Goal: Find specific page/section: Find specific page/section

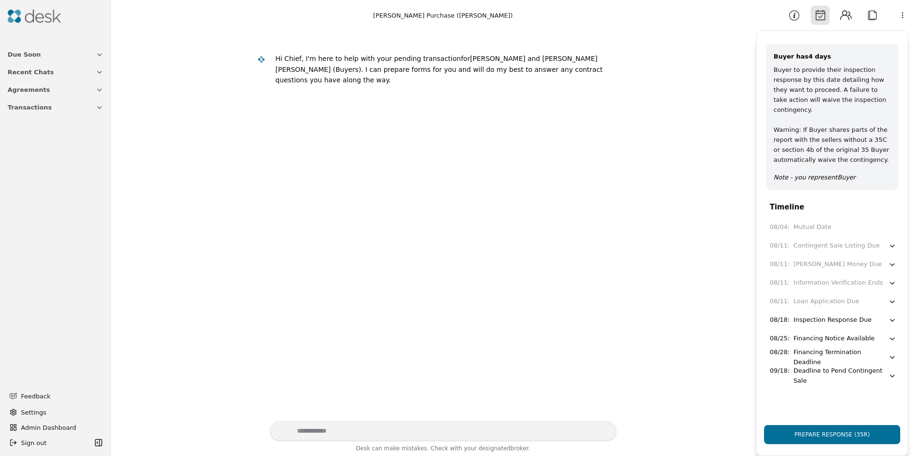
click at [799, 100] on div "Buyer to provide their inspection response by this date detailing how they want…" at bounding box center [831, 115] width 117 height 100
click at [812, 88] on div "Buyer to provide their inspection response by this date detailing how they want…" at bounding box center [831, 115] width 117 height 100
click at [811, 123] on div "Buyer to provide their inspection response by this date detailing how they want…" at bounding box center [831, 115] width 117 height 100
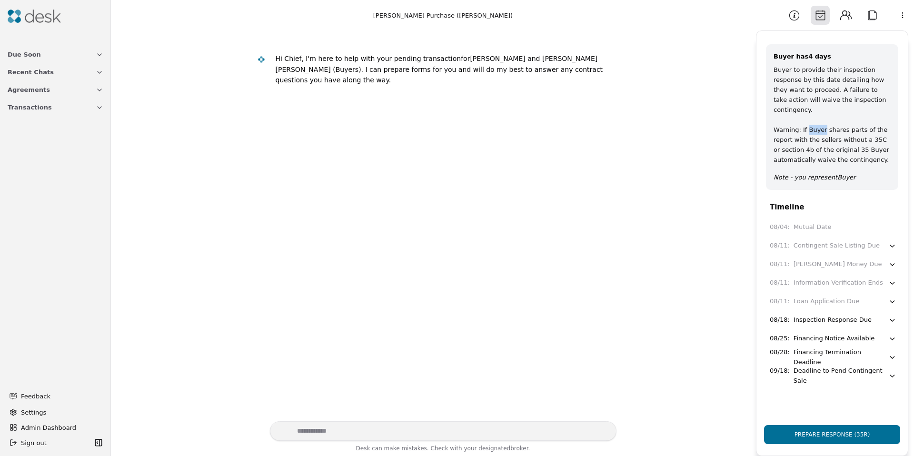
click at [811, 123] on div "Buyer to provide their inspection response by this date detailing how they want…" at bounding box center [831, 115] width 117 height 100
click at [812, 132] on div "Buyer to provide their inspection response by this date detailing how they want…" at bounding box center [831, 115] width 117 height 100
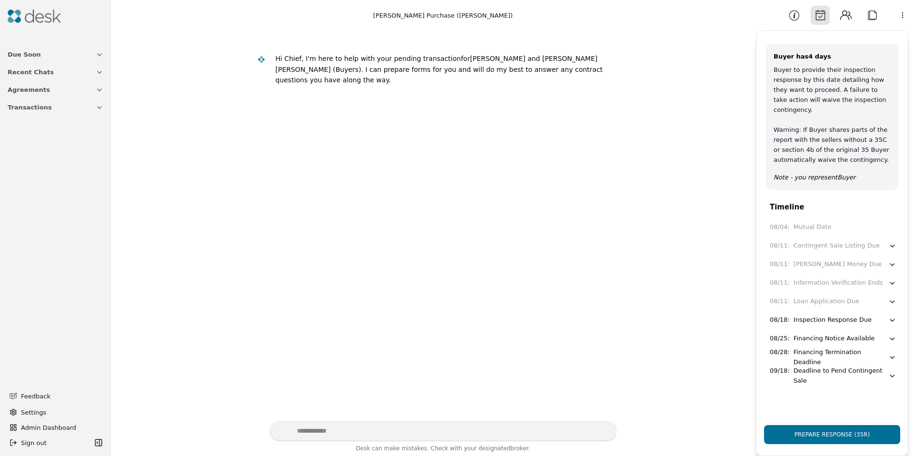
click at [816, 134] on div "Buyer to provide their inspection response by this date detailing how they want…" at bounding box center [831, 115] width 117 height 100
click at [820, 135] on div "Buyer to provide their inspection response by this date detailing how they want…" at bounding box center [831, 115] width 117 height 100
drag, startPoint x: 820, startPoint y: 135, endPoint x: 836, endPoint y: 135, distance: 15.2
click at [821, 135] on div "Buyer to provide their inspection response by this date detailing how they want…" at bounding box center [831, 115] width 117 height 100
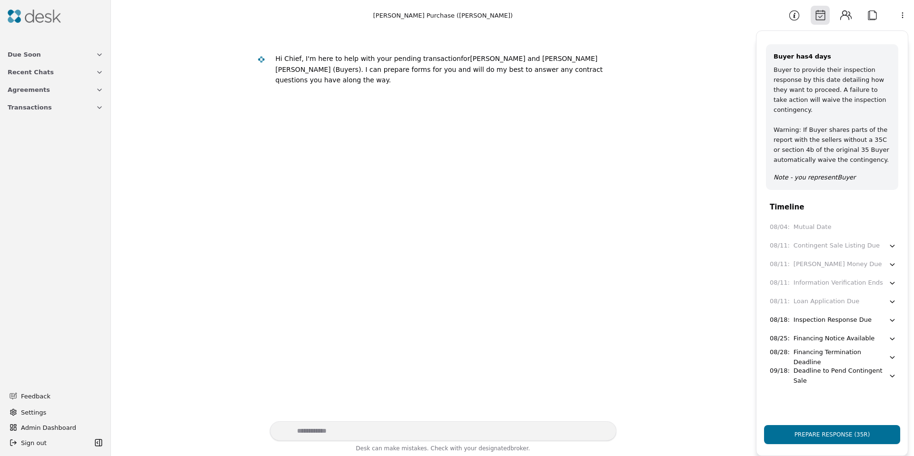
click at [836, 135] on div "Buyer to provide their inspection response by this date detailing how they want…" at bounding box center [831, 115] width 117 height 100
click at [838, 136] on div "Buyer to provide their inspection response by this date detailing how they want…" at bounding box center [831, 115] width 117 height 100
click at [819, 315] on div "Inspection Response Due" at bounding box center [832, 320] width 78 height 10
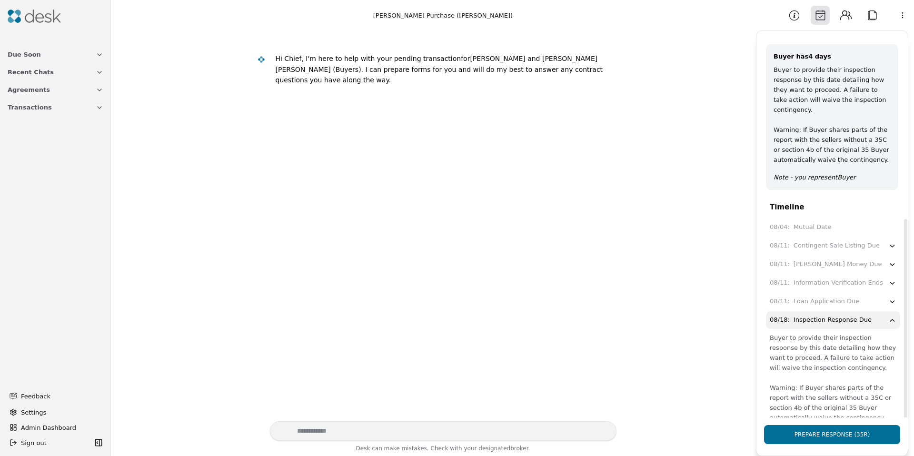
click at [823, 322] on div "Inspection Response Due" at bounding box center [832, 320] width 78 height 10
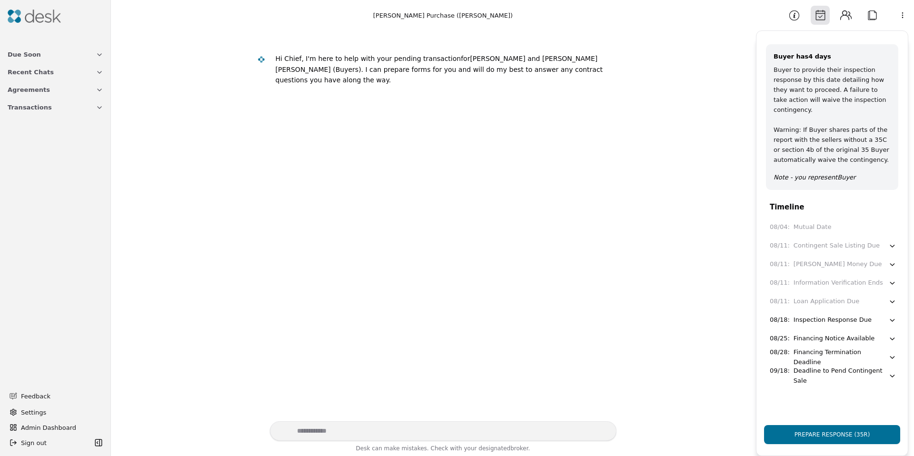
click at [797, 18] on button "Information" at bounding box center [793, 15] width 19 height 19
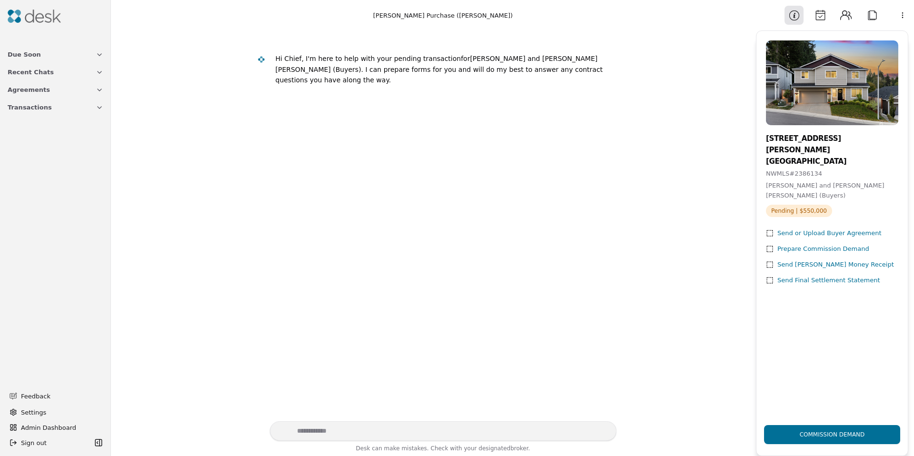
click at [814, 11] on button "Calendar" at bounding box center [819, 15] width 19 height 19
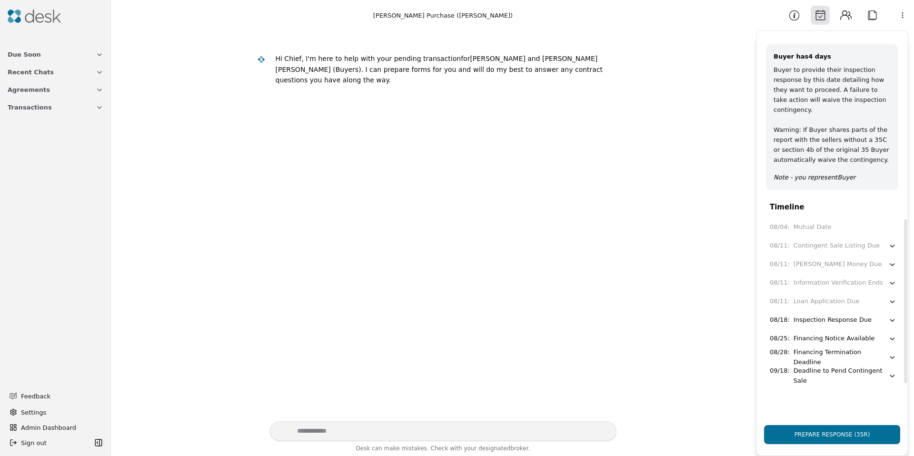
click at [806, 125] on div "Buyer to provide their inspection response by this date detailing how they want…" at bounding box center [831, 115] width 117 height 100
click at [813, 140] on div "Buyer to provide their inspection response by this date detailing how they want…" at bounding box center [831, 115] width 117 height 100
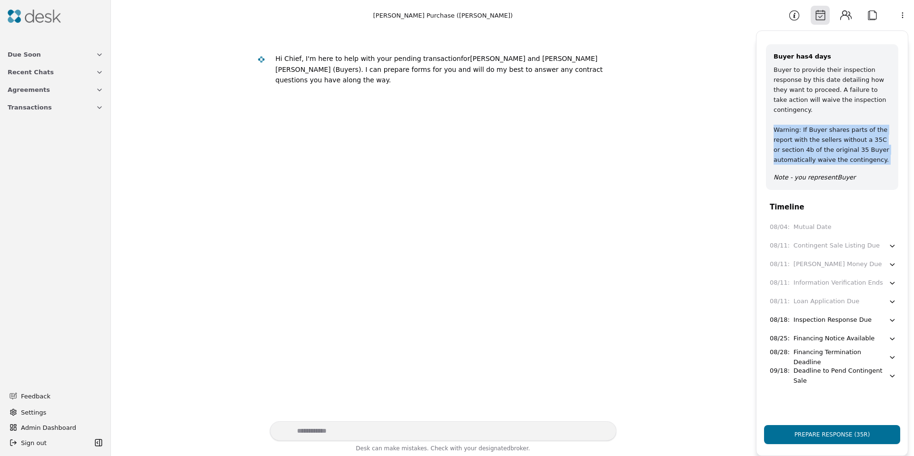
click at [813, 140] on div "Buyer to provide their inspection response by this date detailing how they want…" at bounding box center [831, 115] width 117 height 100
click at [832, 70] on div "Buyer to provide their inspection response by this date detailing how they want…" at bounding box center [831, 115] width 117 height 100
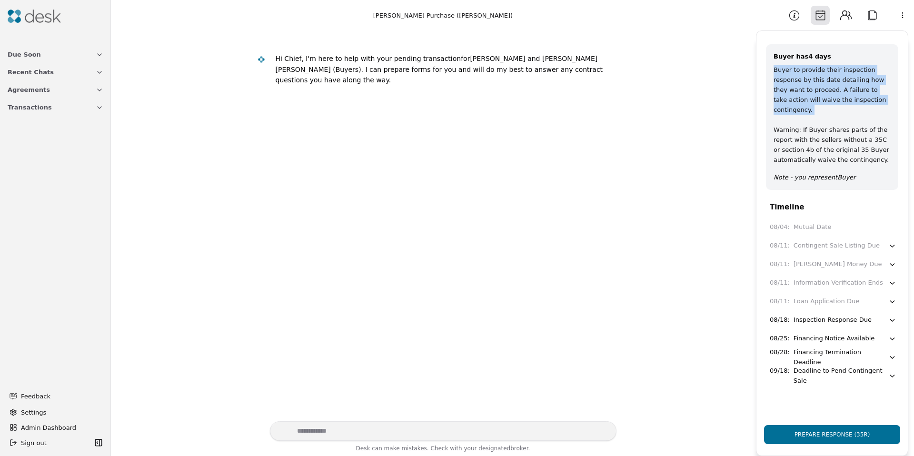
click at [832, 70] on div "Buyer to provide their inspection response by this date detailing how they want…" at bounding box center [831, 115] width 117 height 100
drag, startPoint x: 832, startPoint y: 70, endPoint x: 825, endPoint y: 127, distance: 57.6
click at [832, 71] on div "Buyer to provide their inspection response by this date detailing how they want…" at bounding box center [831, 115] width 117 height 100
click at [824, 131] on div "Buyer to provide their inspection response by this date detailing how they want…" at bounding box center [831, 115] width 117 height 100
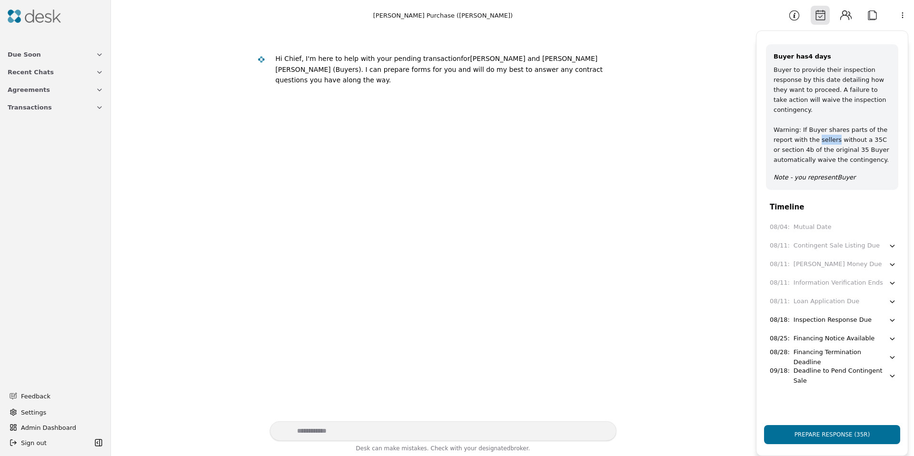
click at [824, 131] on div "Buyer to provide their inspection response by this date detailing how they want…" at bounding box center [831, 115] width 117 height 100
drag, startPoint x: 824, startPoint y: 130, endPoint x: 828, endPoint y: 98, distance: 33.1
click at [824, 130] on div "Buyer to provide their inspection response by this date detailing how they want…" at bounding box center [831, 115] width 117 height 100
click at [829, 91] on div "Buyer to provide their inspection response by this date detailing how they want…" at bounding box center [831, 115] width 117 height 100
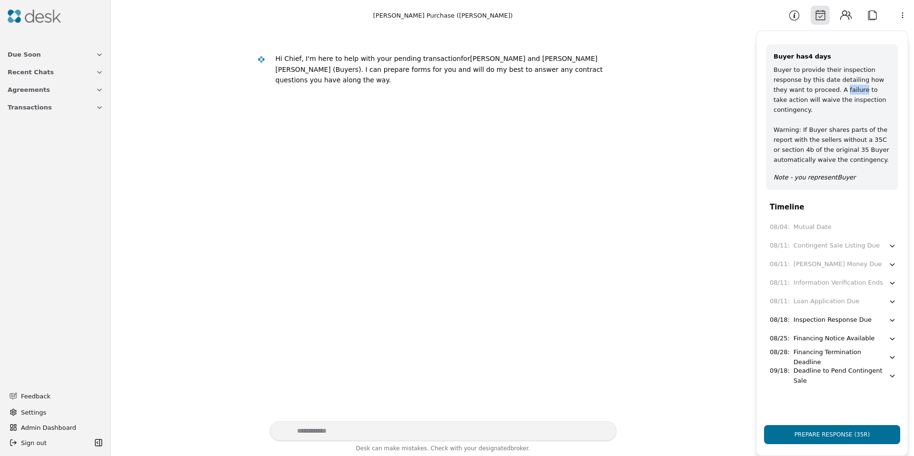
click at [829, 91] on div "Buyer to provide their inspection response by this date detailing how they want…" at bounding box center [831, 115] width 117 height 100
drag, startPoint x: 829, startPoint y: 91, endPoint x: 826, endPoint y: 122, distance: 30.6
click at [829, 91] on div "Buyer to provide their inspection response by this date detailing how they want…" at bounding box center [831, 115] width 117 height 100
click at [825, 130] on div "Buyer to provide their inspection response by this date detailing how they want…" at bounding box center [831, 115] width 117 height 100
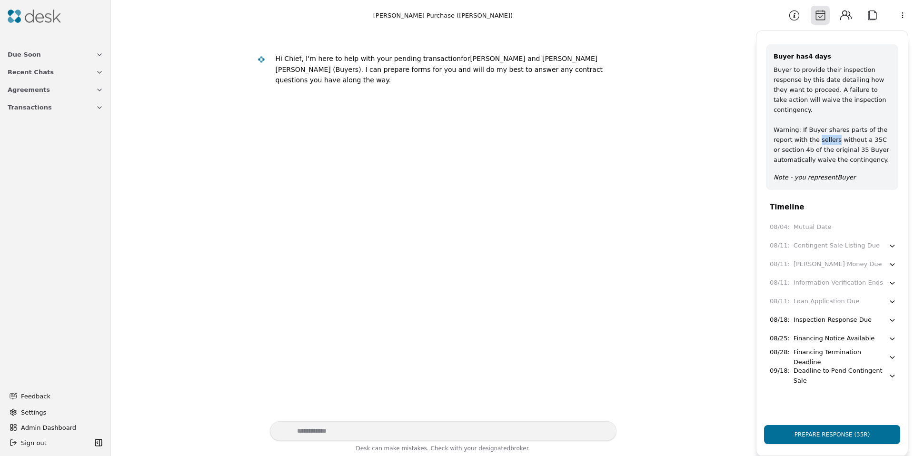
click at [825, 130] on div "Buyer to provide their inspection response by this date detailing how they want…" at bounding box center [831, 115] width 117 height 100
click at [833, 80] on div "Buyer to provide their inspection response by this date detailing how they want…" at bounding box center [831, 115] width 117 height 100
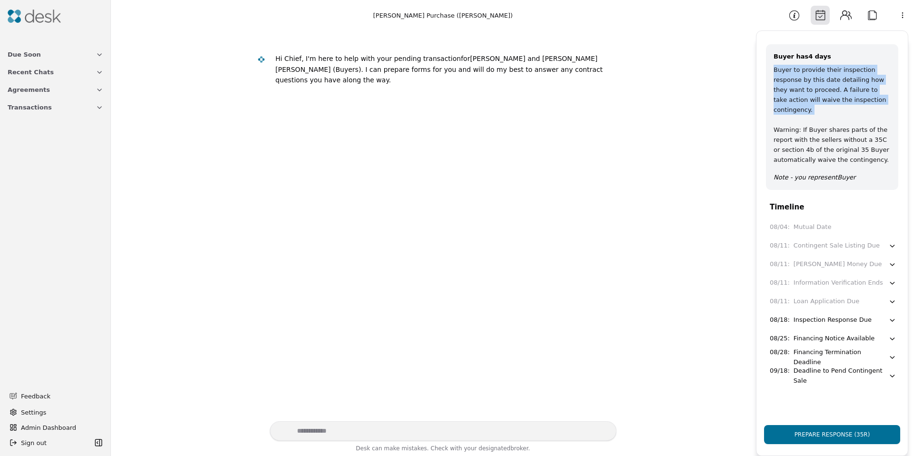
click at [833, 79] on div "Buyer to provide their inspection response by this date detailing how they want…" at bounding box center [831, 115] width 117 height 100
